Goal: Information Seeking & Learning: Find specific fact

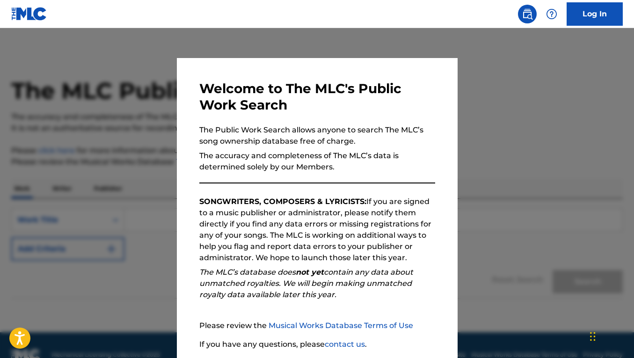
scroll to position [70, 0]
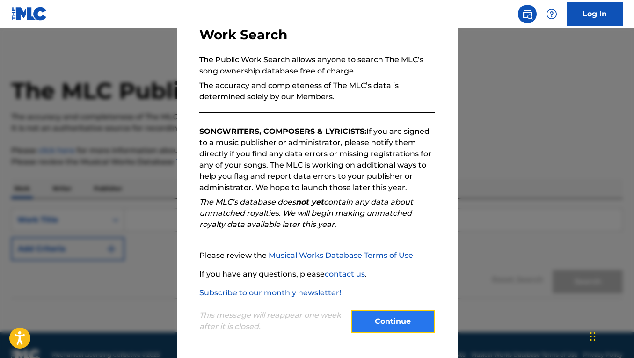
click at [402, 325] on button "Continue" at bounding box center [393, 321] width 84 height 23
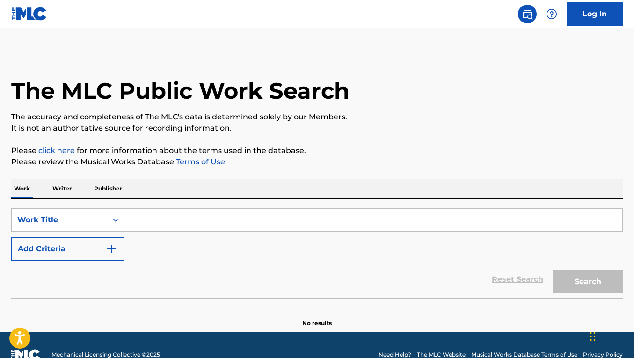
click at [266, 225] on input "Search Form" at bounding box center [373, 220] width 498 height 22
paste input "CARAMEL"
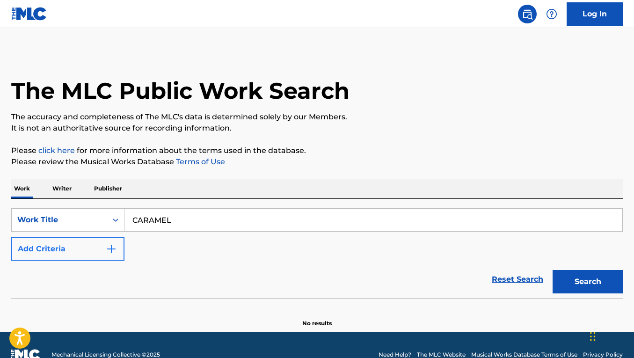
type input "CARAMEL"
click at [113, 249] on img "Search Form" at bounding box center [111, 248] width 11 height 11
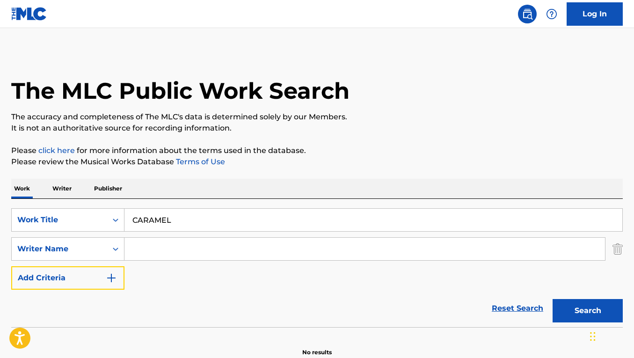
scroll to position [48, 0]
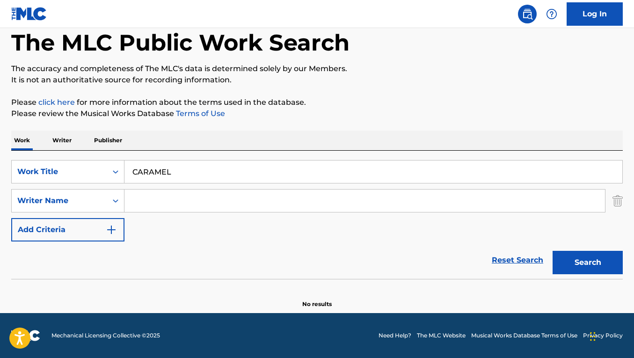
click at [206, 197] on input "Search Form" at bounding box center [364, 200] width 480 height 22
paste input "VESSEL"
type input "VESSEL"
click at [585, 261] on button "Search" at bounding box center [587, 262] width 70 height 23
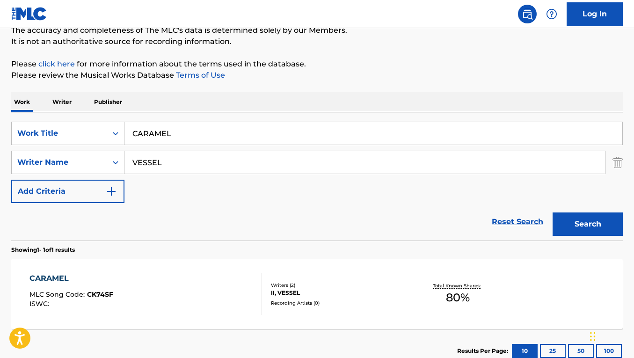
scroll to position [91, 0]
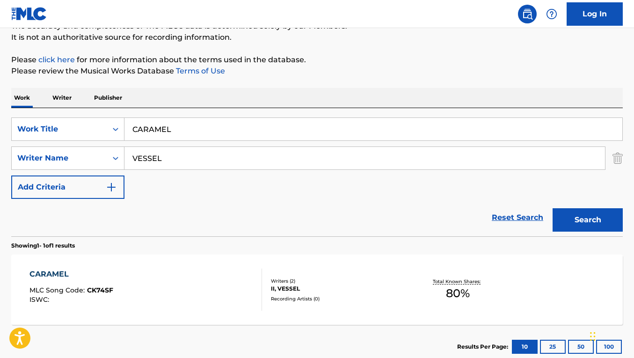
click at [232, 279] on div "CARAMEL MLC Song Code : CK74SF ISWC :" at bounding box center [145, 289] width 232 height 42
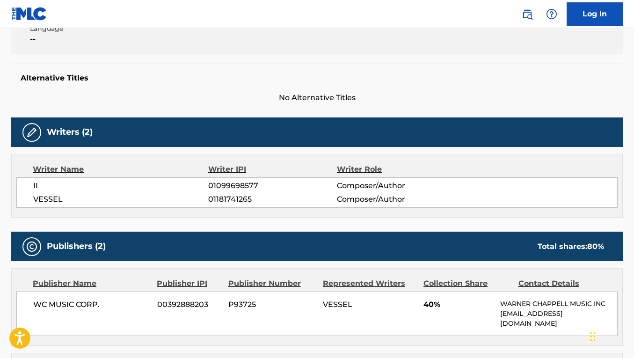
scroll to position [130, 0]
